Goal: Check status: Check status

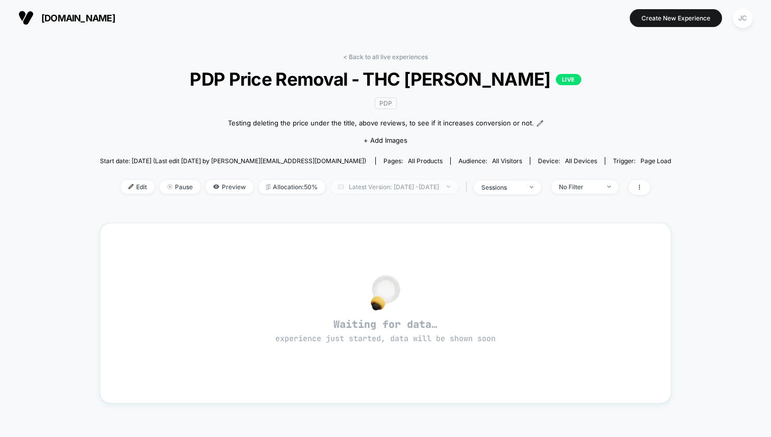
click at [356, 185] on span "Latest Version: [DATE] - [DATE]" at bounding box center [393, 187] width 127 height 14
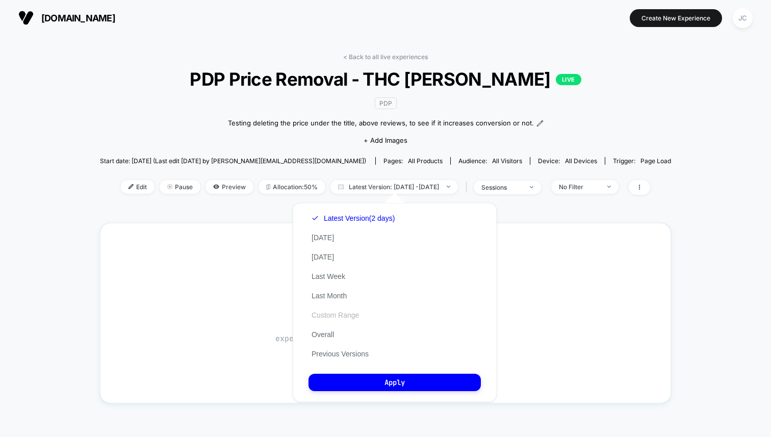
click at [324, 314] on button "Custom Range" at bounding box center [336, 315] width 54 height 9
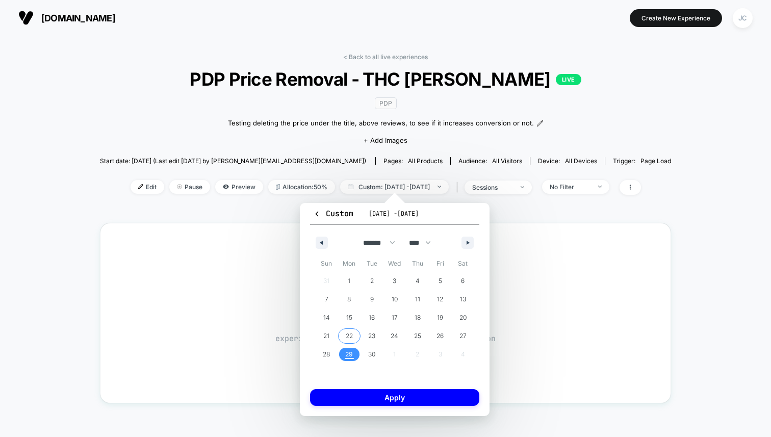
click at [349, 334] on span "22" at bounding box center [349, 336] width 7 height 18
click at [350, 360] on span "29" at bounding box center [349, 354] width 8 height 18
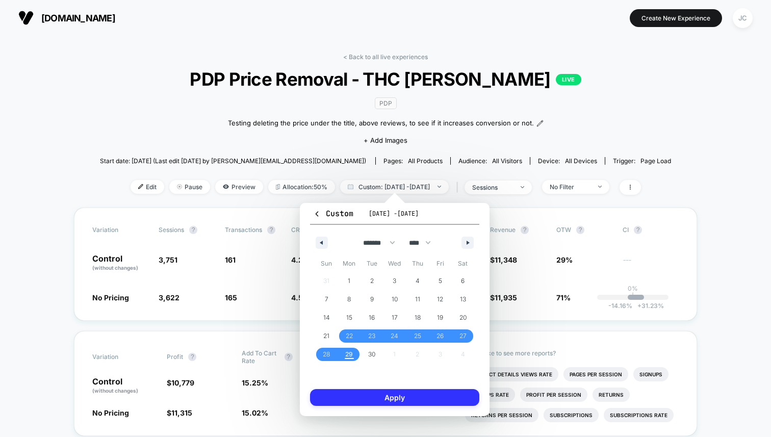
click at [385, 395] on button "Apply" at bounding box center [394, 397] width 169 height 17
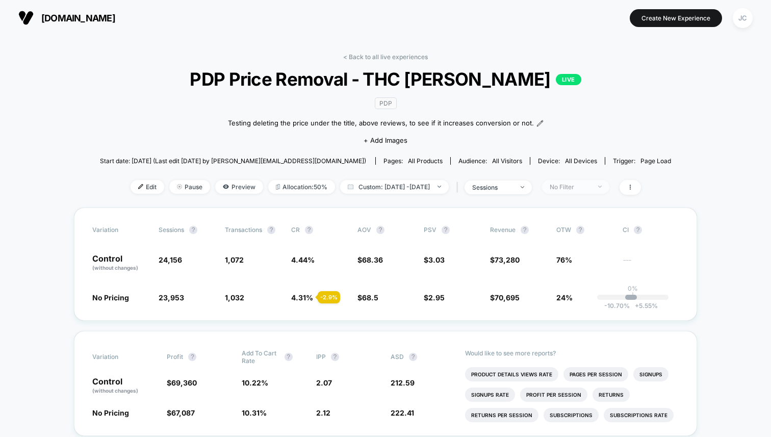
click at [589, 186] on div "No Filter" at bounding box center [570, 187] width 41 height 8
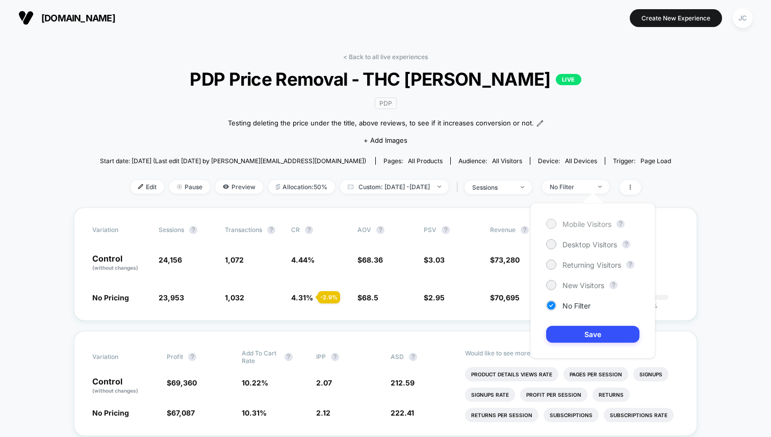
click at [550, 224] on div at bounding box center [551, 224] width 8 height 8
click at [593, 336] on button "Save" at bounding box center [592, 334] width 93 height 17
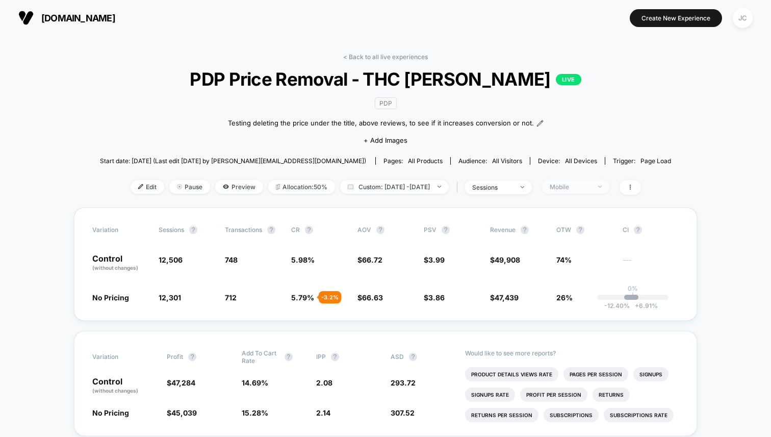
click at [591, 187] on div "Mobile" at bounding box center [570, 187] width 41 height 8
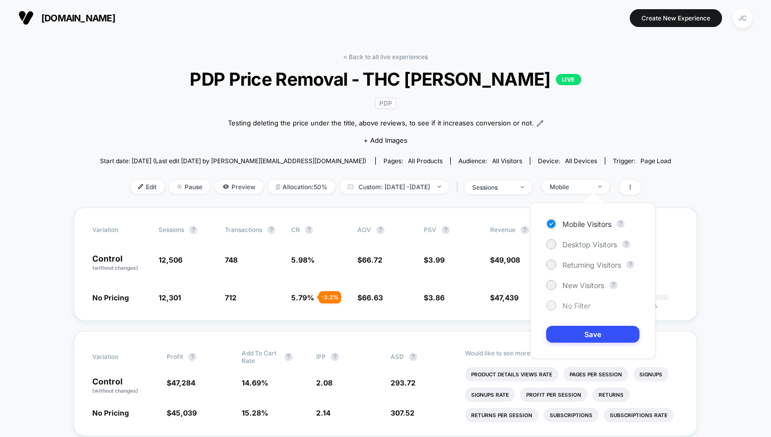
click at [554, 306] on div at bounding box center [551, 305] width 8 height 8
click at [585, 329] on button "Save" at bounding box center [592, 334] width 93 height 17
